Goal: Use online tool/utility

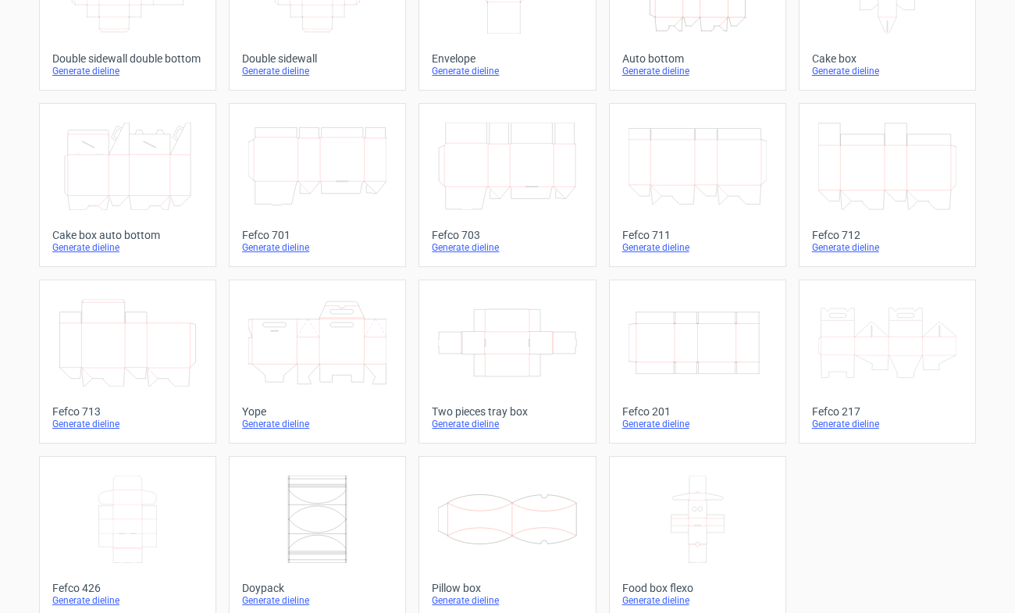
scroll to position [363, 0]
